Goal: Navigation & Orientation: Go to known website

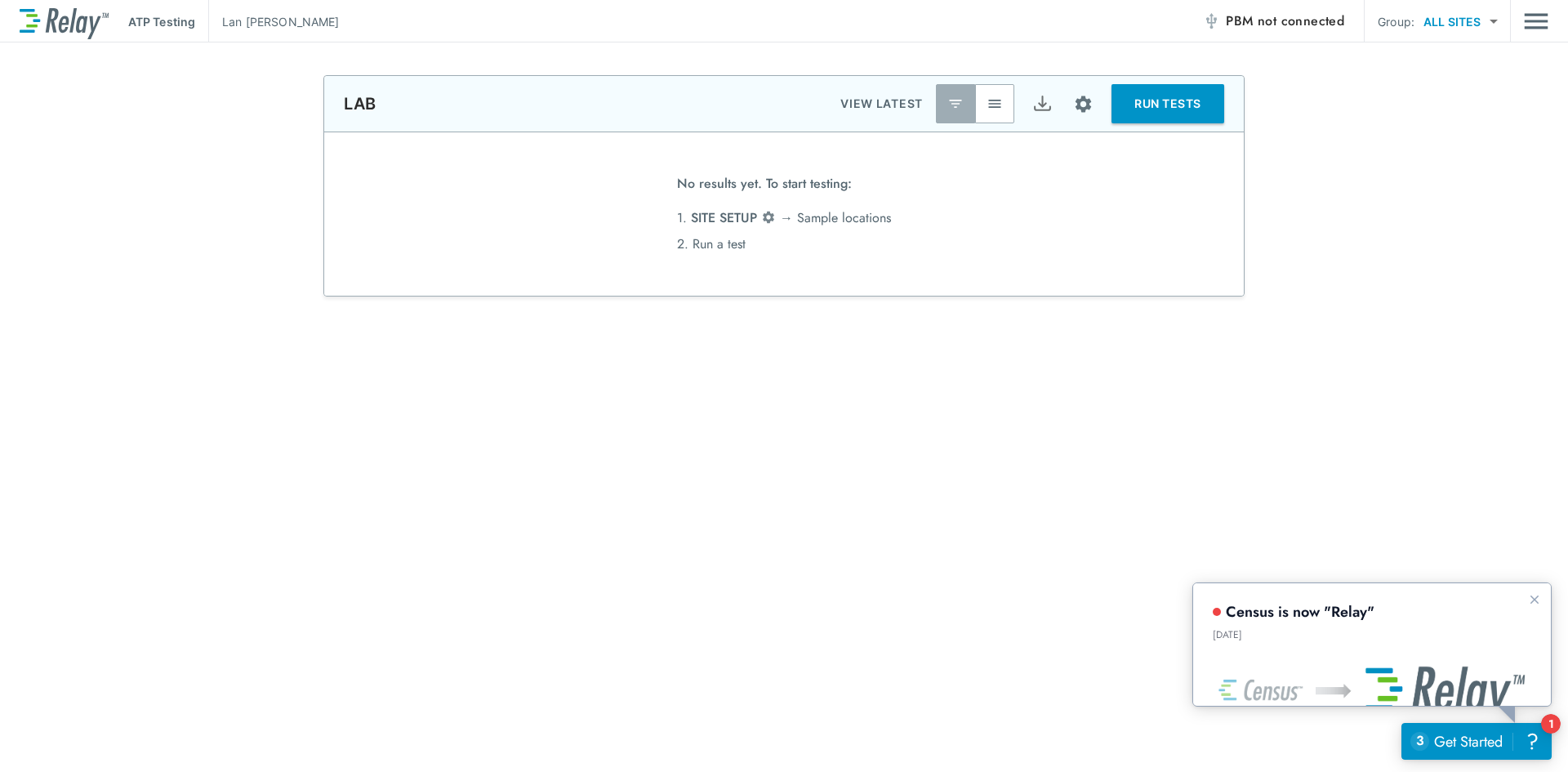
type input "***"
click at [1535, 600] on icon "Dismiss announcement" at bounding box center [1534, 599] width 9 height 9
